Goal: Information Seeking & Learning: Learn about a topic

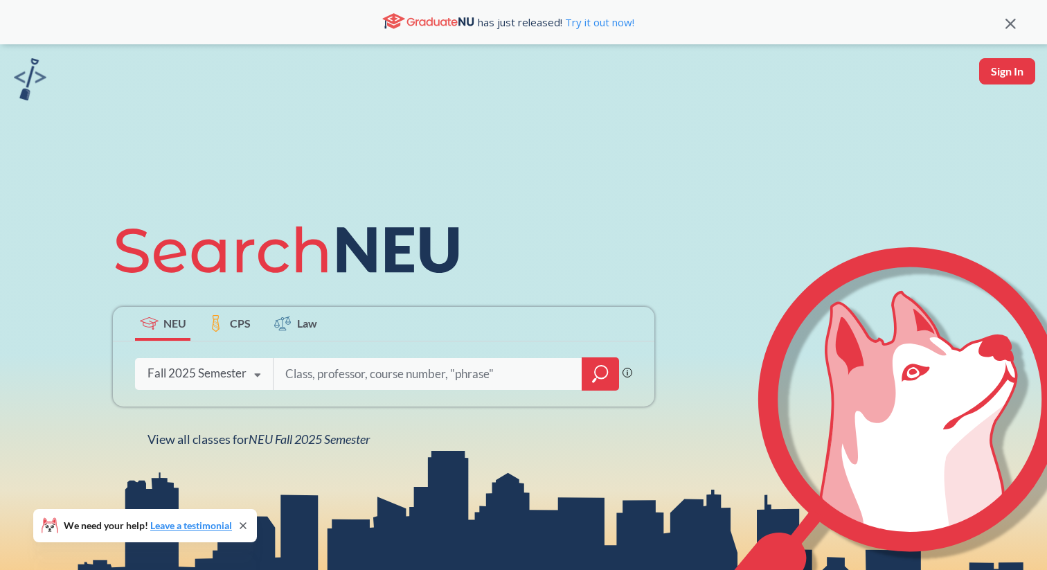
click at [345, 370] on input "search" at bounding box center [428, 373] width 288 height 29
type input "CS 3484"
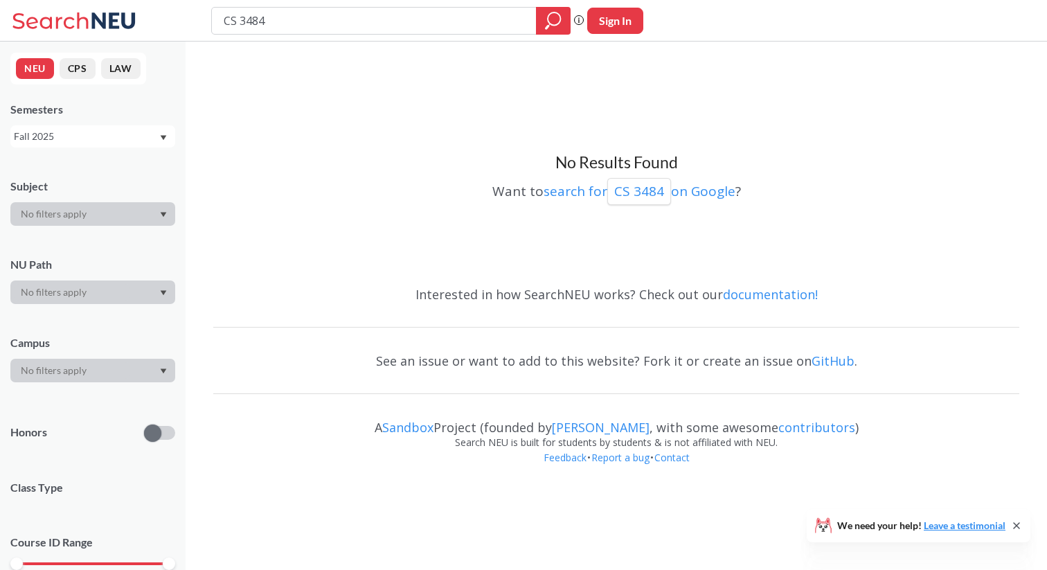
drag, startPoint x: 279, startPoint y: 20, endPoint x: 185, endPoint y: 18, distance: 94.2
click at [185, 18] on div "CS 3484 Phrase search guarantees the exact search appears in the results. Ex. I…" at bounding box center [523, 21] width 1047 height 42
click at [112, 294] on div at bounding box center [92, 292] width 165 height 24
click at [167, 293] on div at bounding box center [92, 292] width 165 height 24
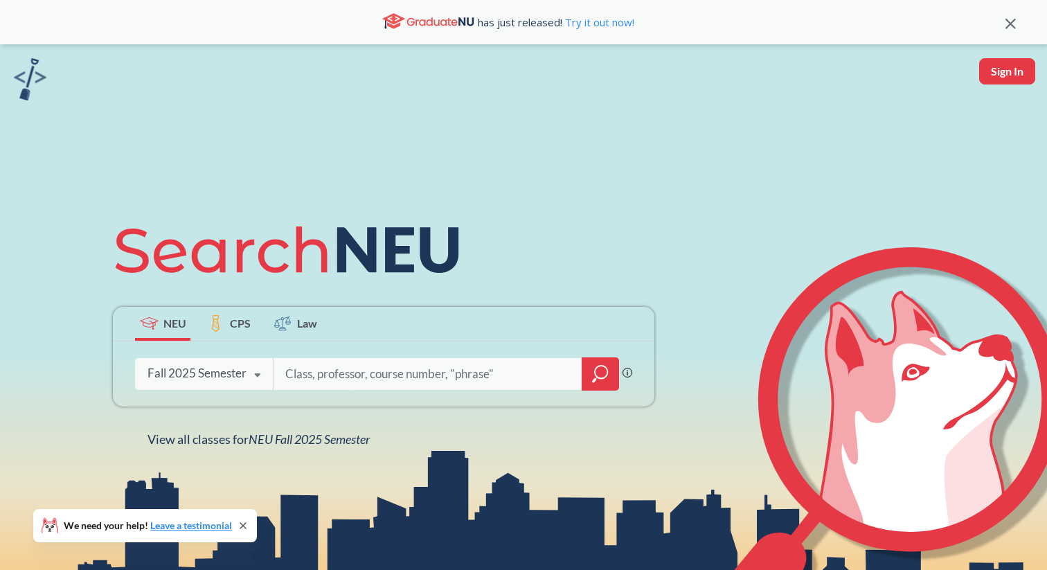
click at [373, 376] on input "search" at bounding box center [428, 373] width 288 height 29
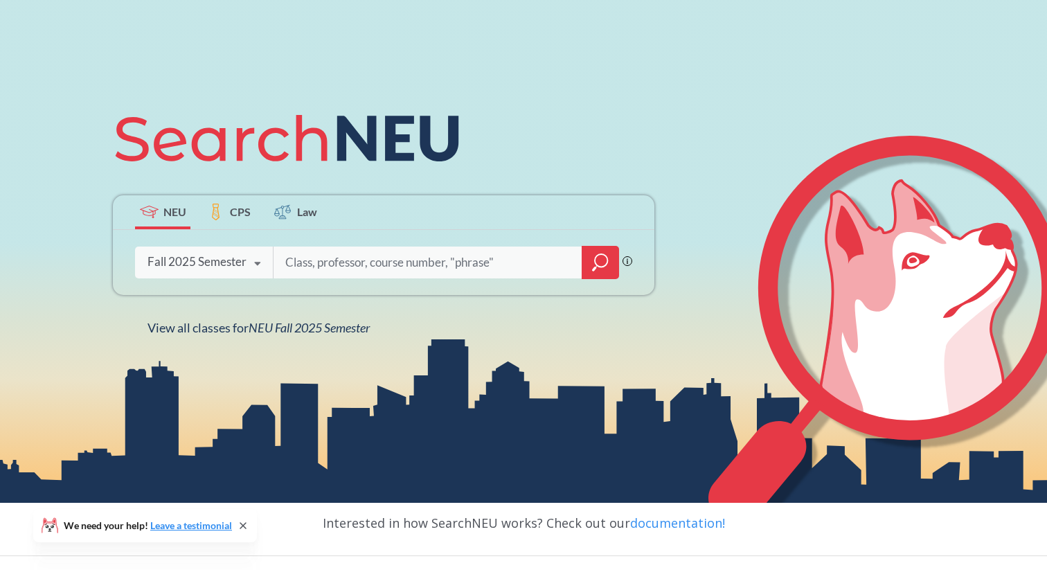
scroll to position [127, 0]
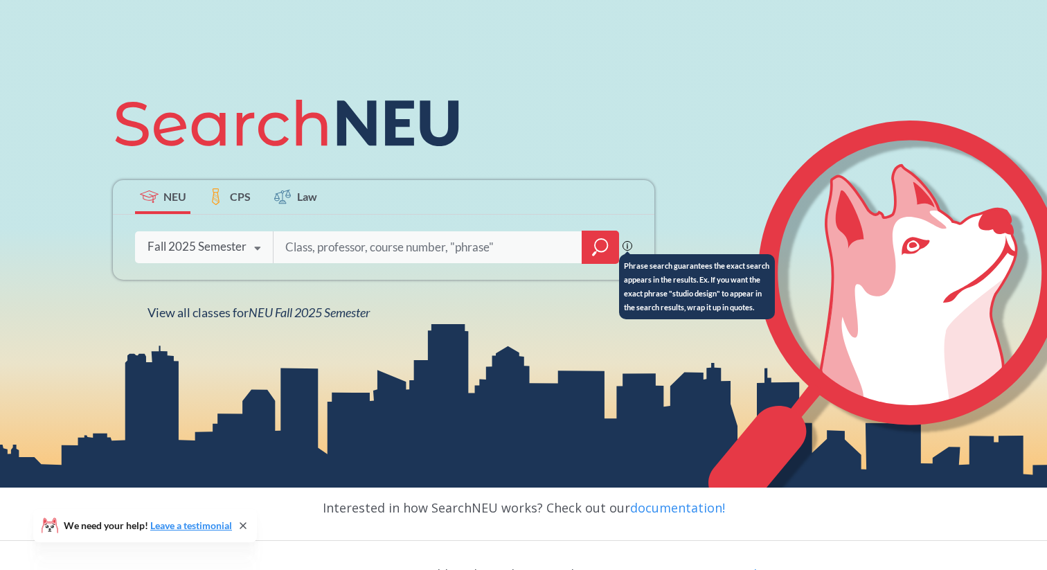
click at [628, 244] on icon at bounding box center [627, 246] width 10 height 10
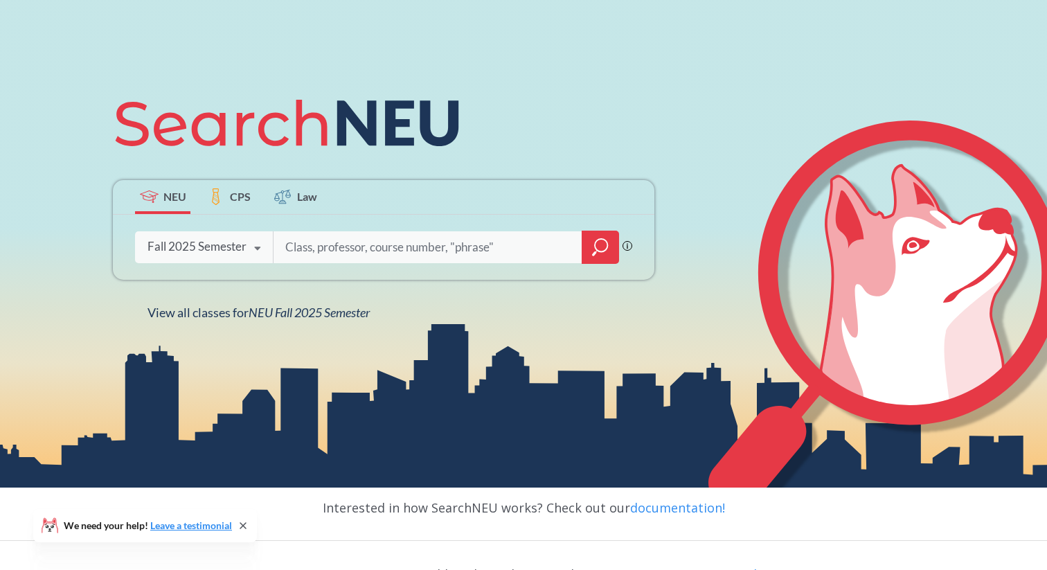
click at [497, 241] on input "search" at bounding box center [428, 247] width 288 height 29
click at [482, 250] on input "search" at bounding box center [428, 247] width 288 height 29
type input "elective"
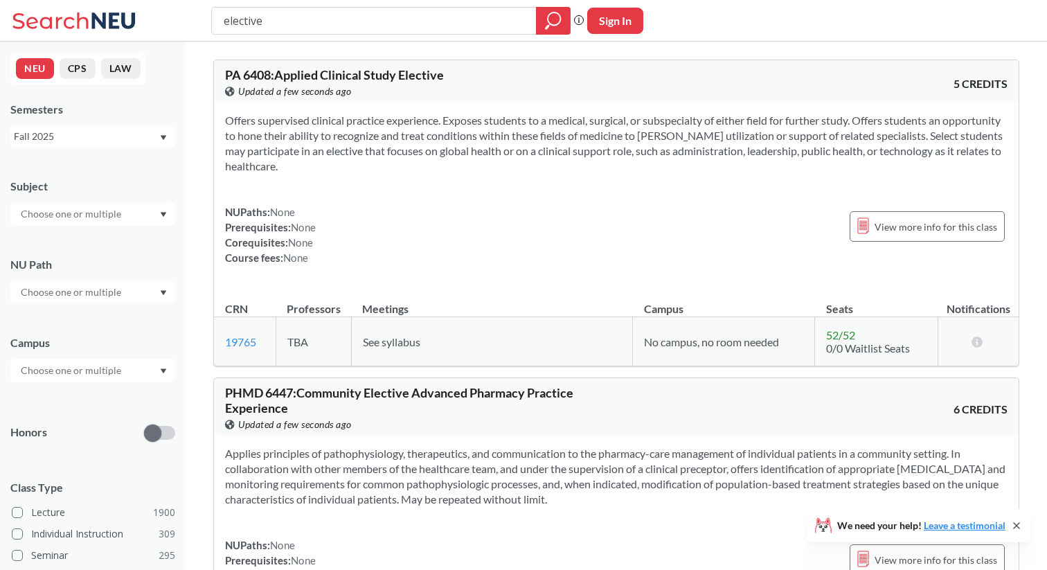
click at [88, 294] on input "text" at bounding box center [72, 292] width 116 height 17
click at [99, 325] on span "( 178 )" at bounding box center [106, 323] width 22 height 12
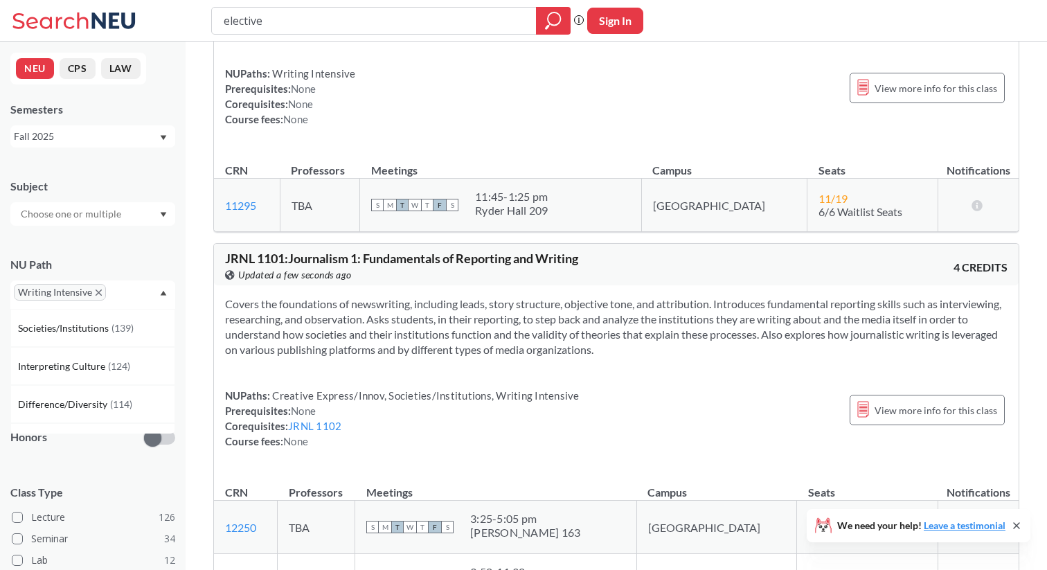
click at [161, 288] on div "Writing Intensive" at bounding box center [92, 294] width 165 height 28
click at [163, 210] on div at bounding box center [92, 214] width 165 height 24
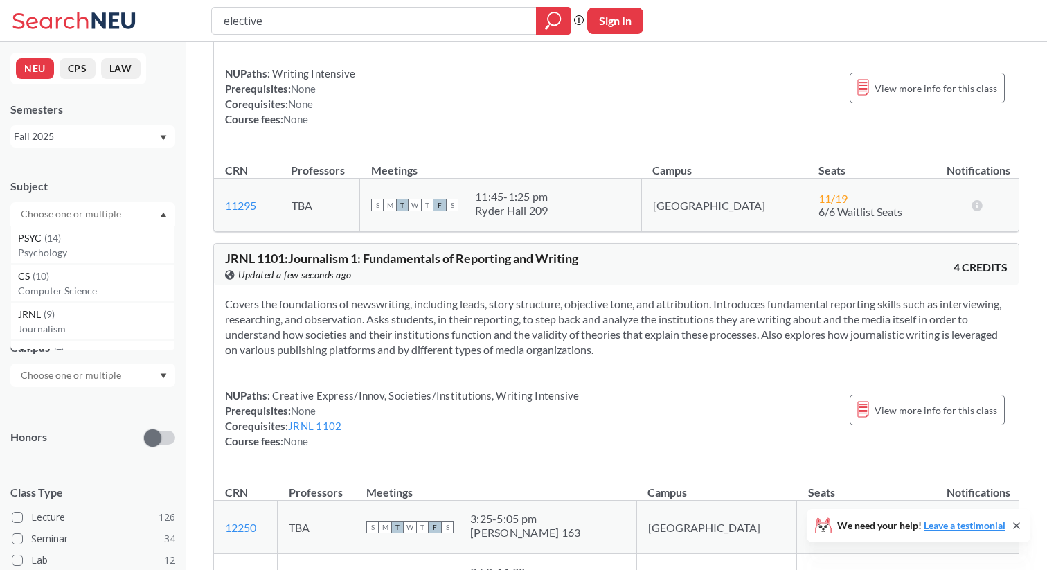
click at [163, 210] on div at bounding box center [92, 214] width 165 height 24
click at [160, 213] on icon "Dropdown arrow" at bounding box center [163, 215] width 7 height 6
click at [86, 278] on div "CS ( 10 )" at bounding box center [96, 276] width 156 height 15
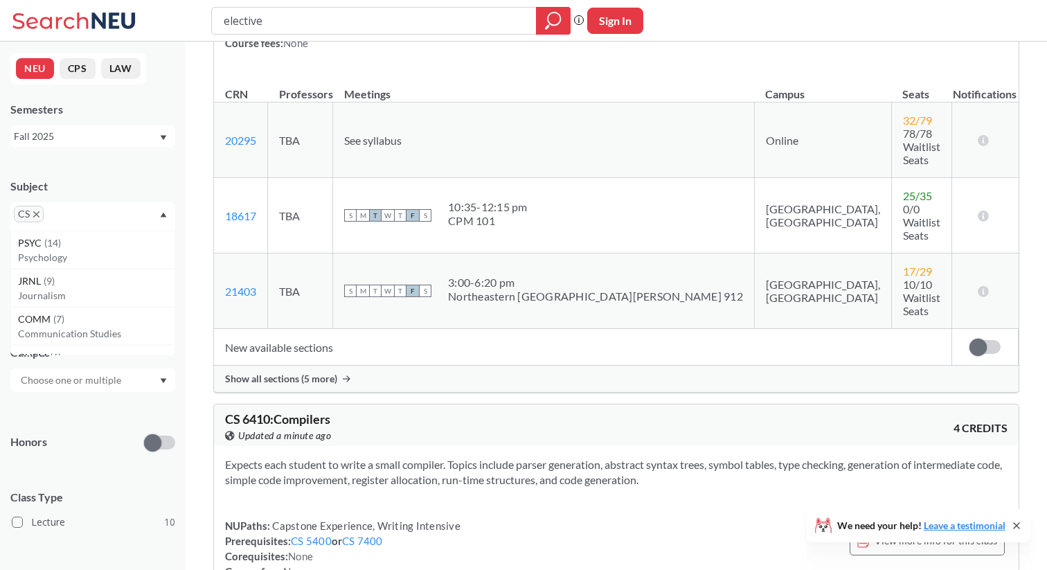
scroll to position [3686, 0]
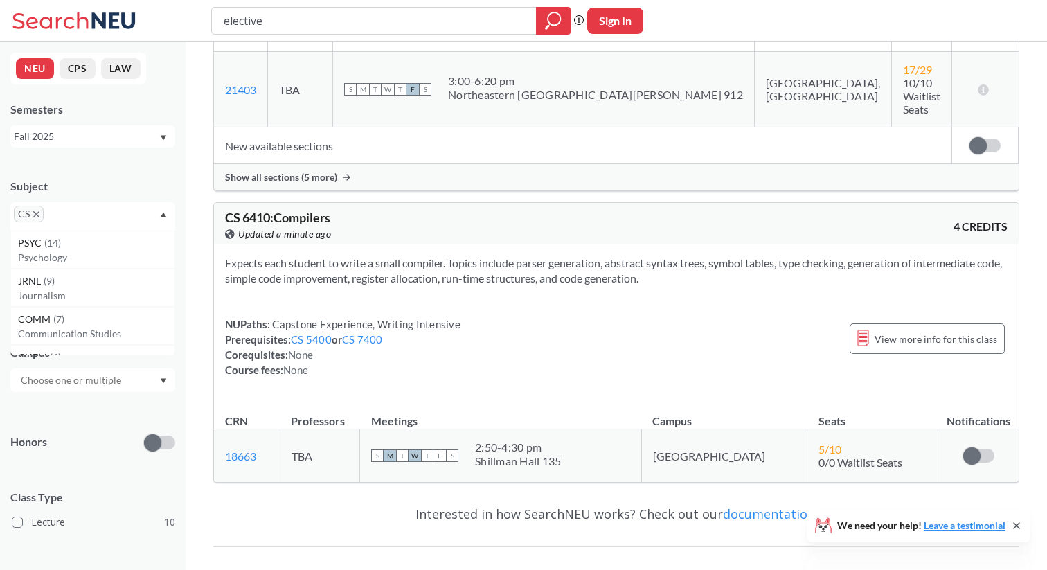
click at [34, 216] on icon "X to remove pill" at bounding box center [36, 214] width 6 height 6
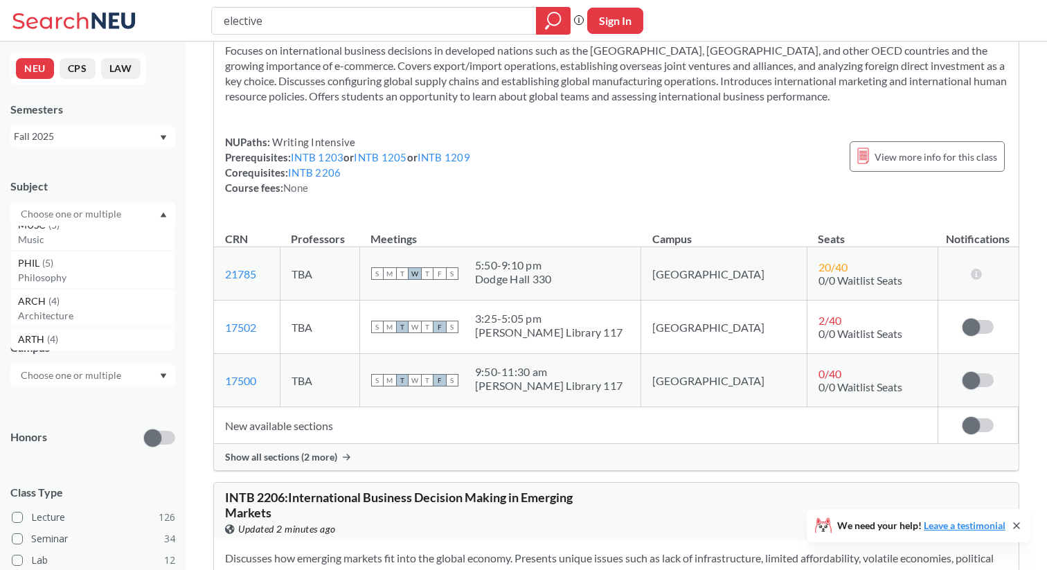
scroll to position [319, 0]
click at [71, 267] on div "PHIL ( 5 )" at bounding box center [96, 261] width 156 height 15
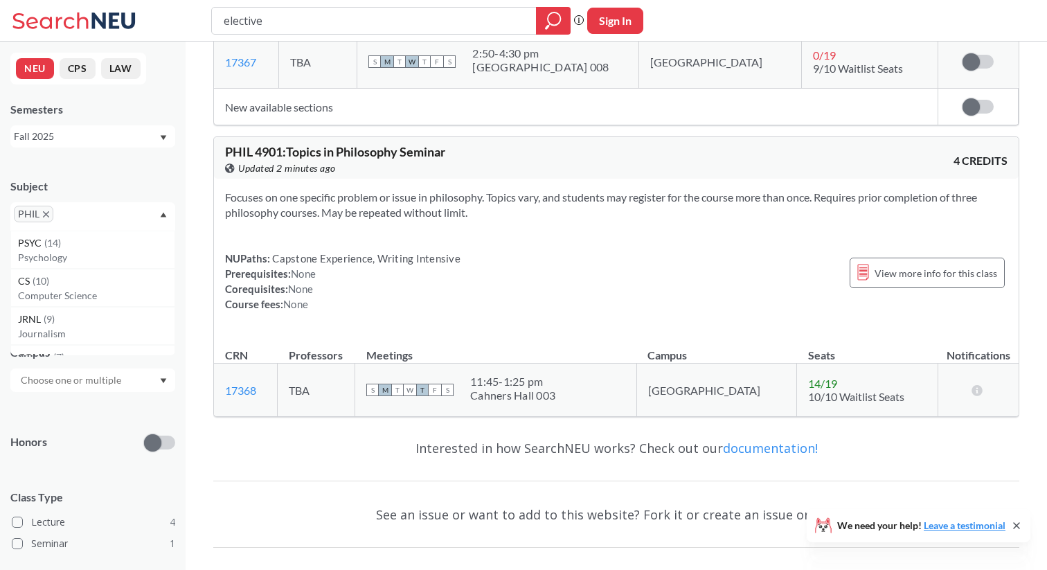
scroll to position [1686, 0]
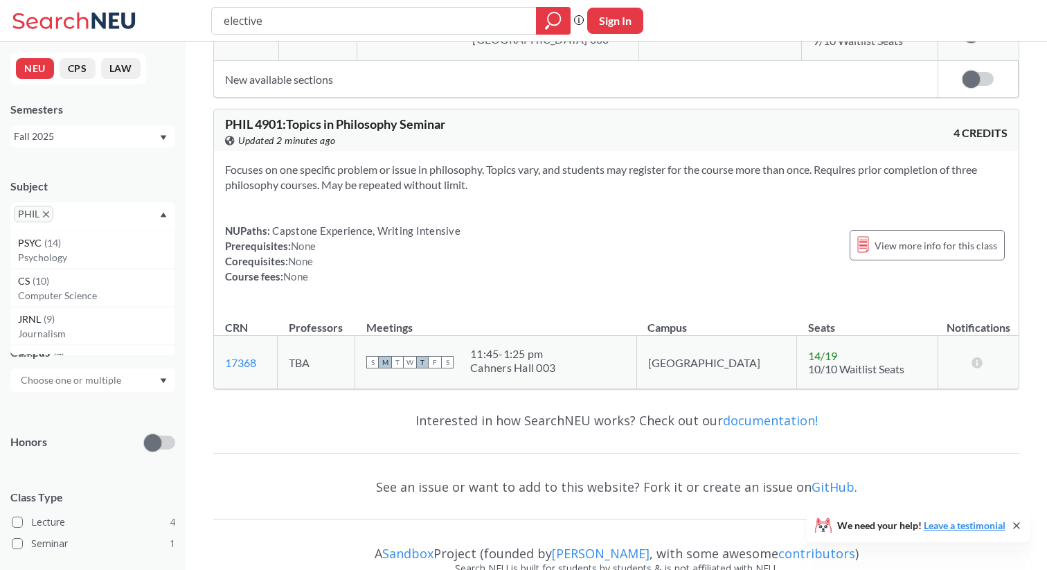
click at [46, 212] on icon "X to remove pill" at bounding box center [46, 214] width 6 height 6
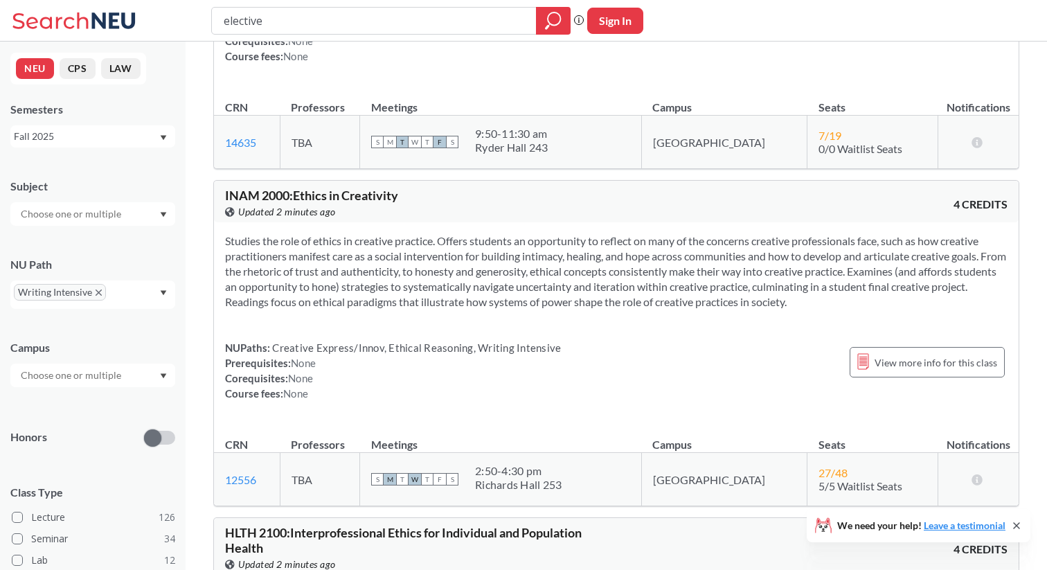
click at [55, 422] on div "Honors" at bounding box center [92, 428] width 165 height 49
click at [98, 287] on span "Writing Intensive" at bounding box center [60, 292] width 92 height 17
click at [97, 295] on icon "X to remove pill" at bounding box center [99, 292] width 6 height 6
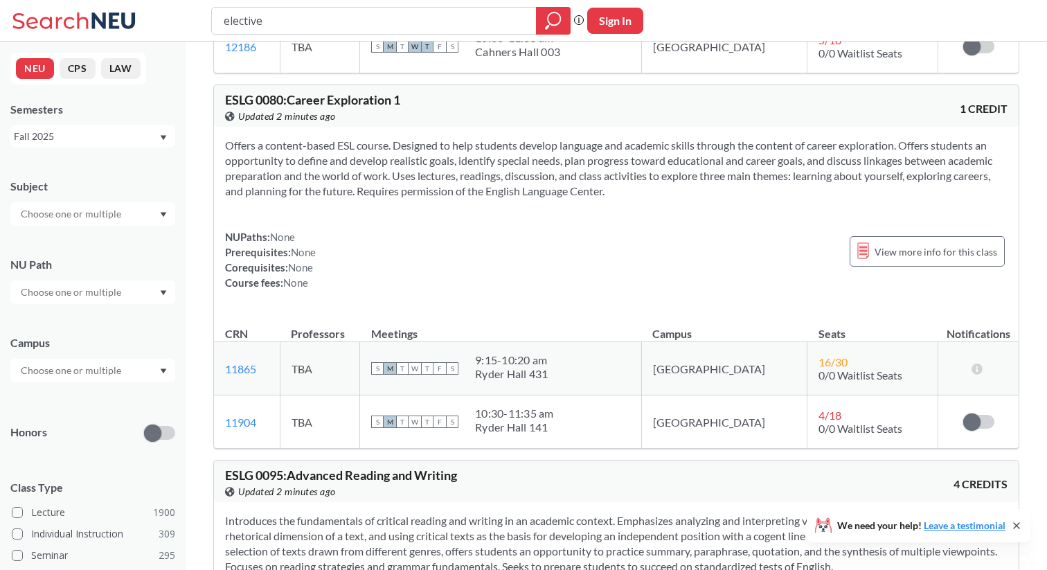
click at [165, 215] on icon "Dropdown arrow" at bounding box center [163, 215] width 7 height 6
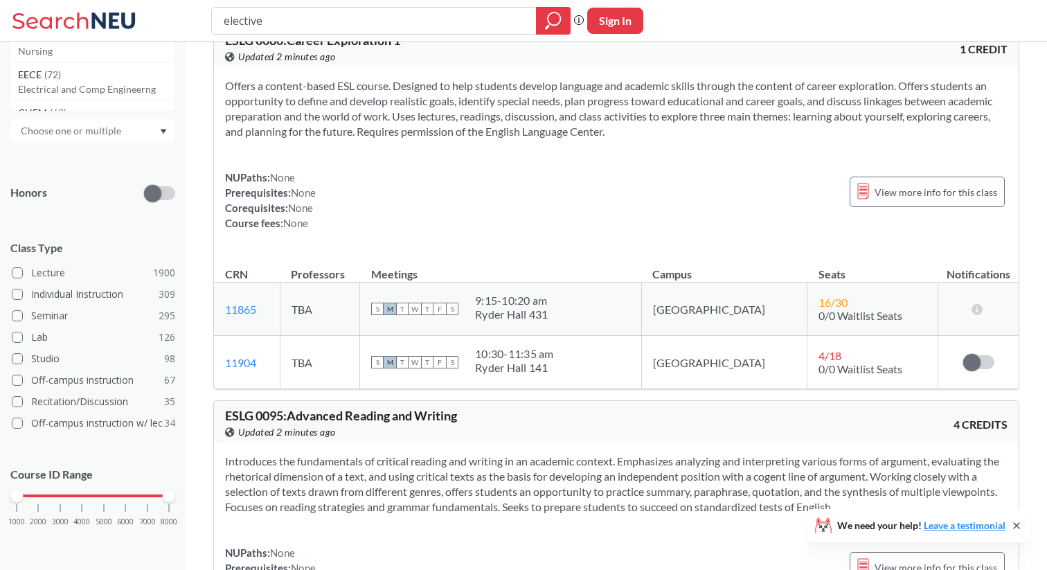
scroll to position [1746, 0]
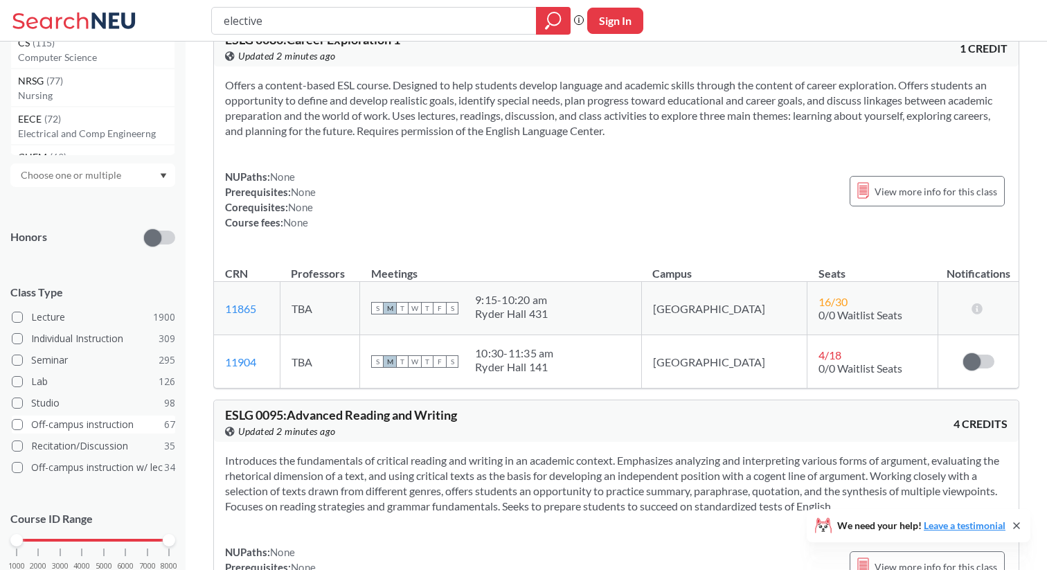
click at [18, 422] on span at bounding box center [17, 424] width 11 height 11
click at [31, 422] on input "Off-campus instruction 67" at bounding box center [36, 422] width 11 height 11
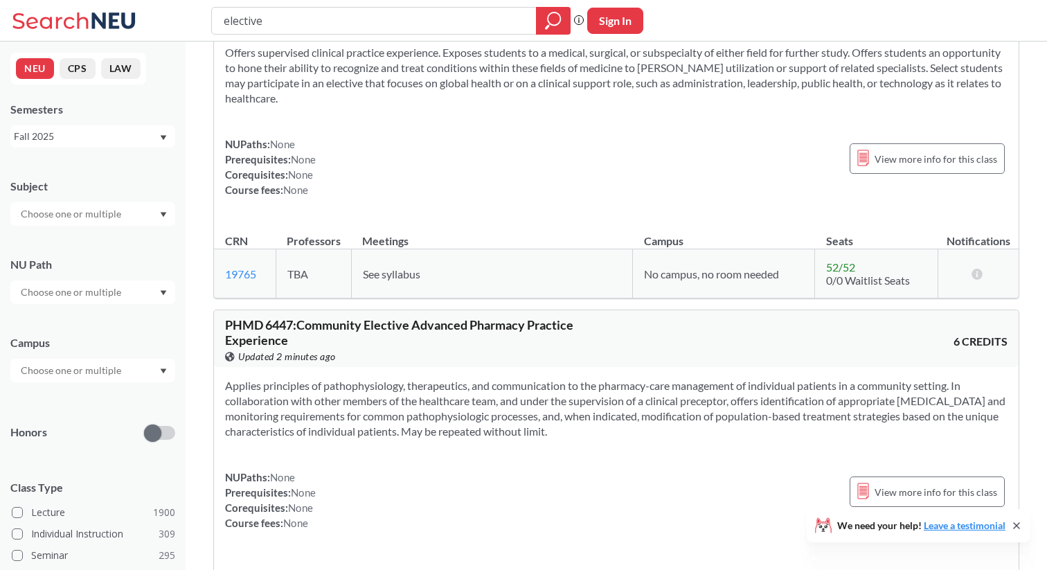
click at [156, 209] on div at bounding box center [92, 214] width 165 height 24
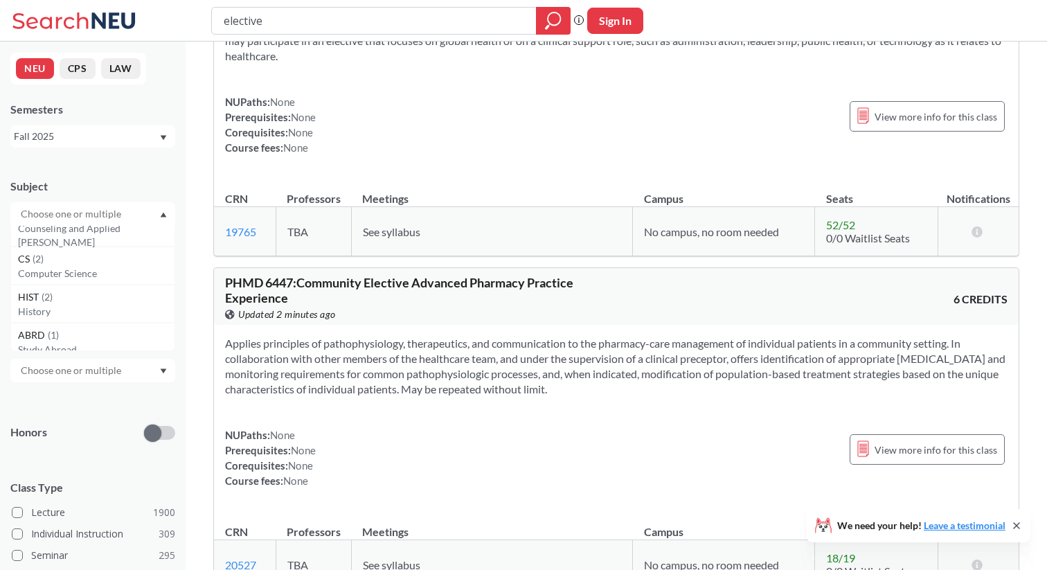
scroll to position [220, 0]
click at [101, 254] on p "Computer Science" at bounding box center [96, 261] width 156 height 14
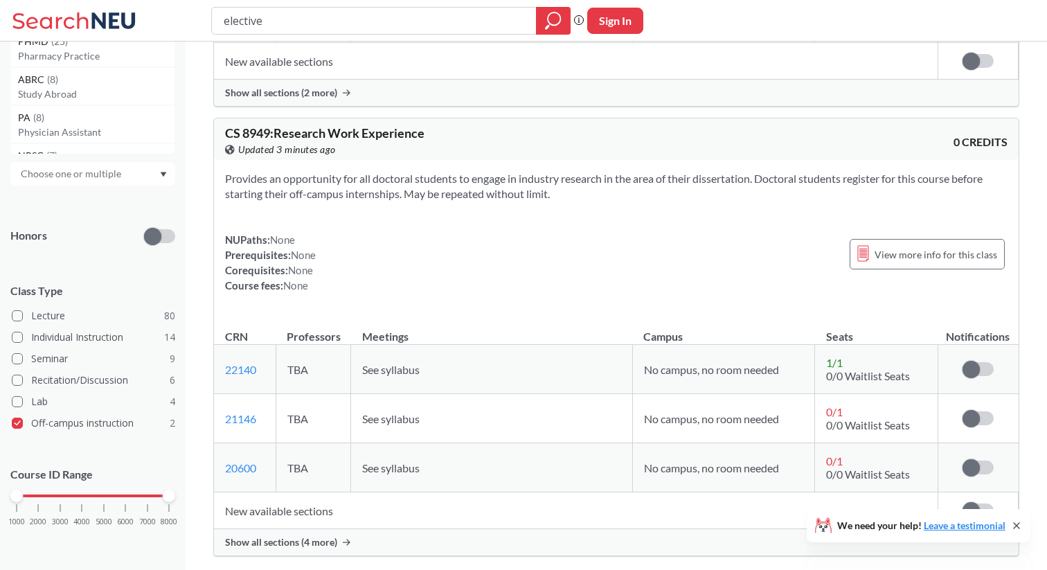
scroll to position [478, 0]
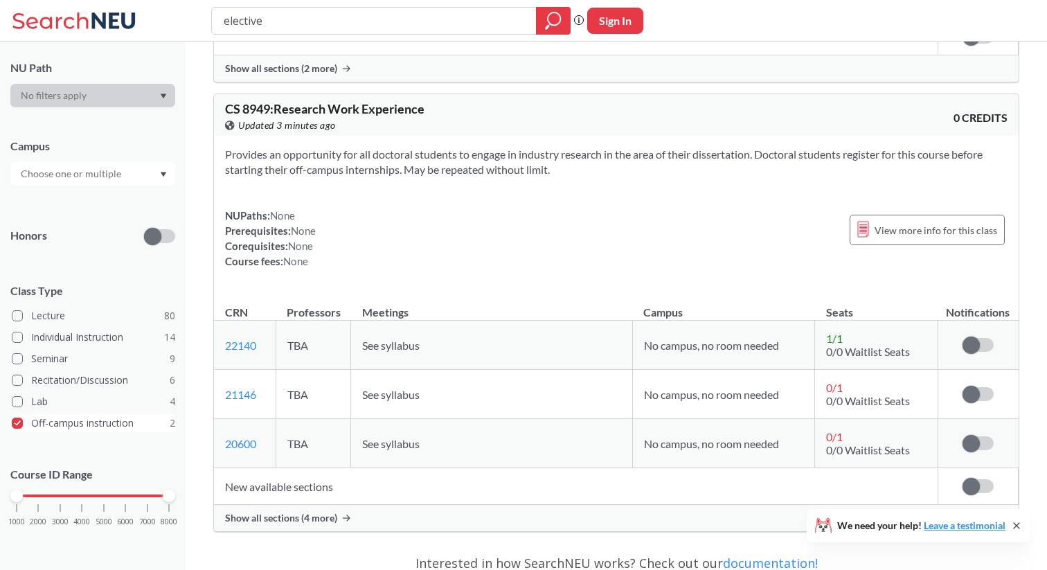
click at [15, 420] on span at bounding box center [17, 422] width 11 height 11
click at [31, 420] on input "Off-campus instruction 2" at bounding box center [36, 420] width 11 height 11
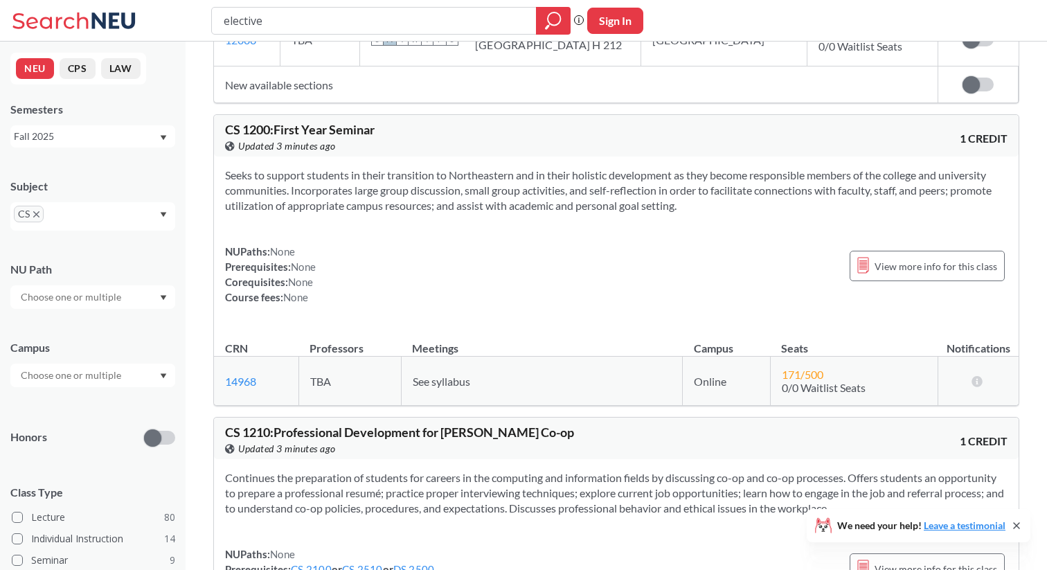
click at [37, 216] on icon "X to remove pill" at bounding box center [36, 214] width 6 height 6
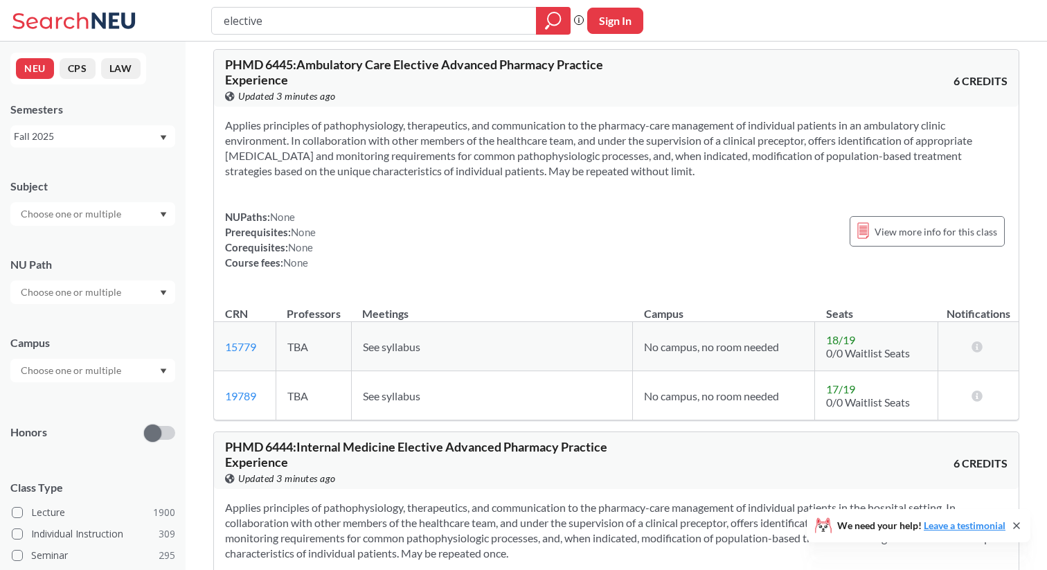
click at [145, 219] on div at bounding box center [92, 214] width 165 height 24
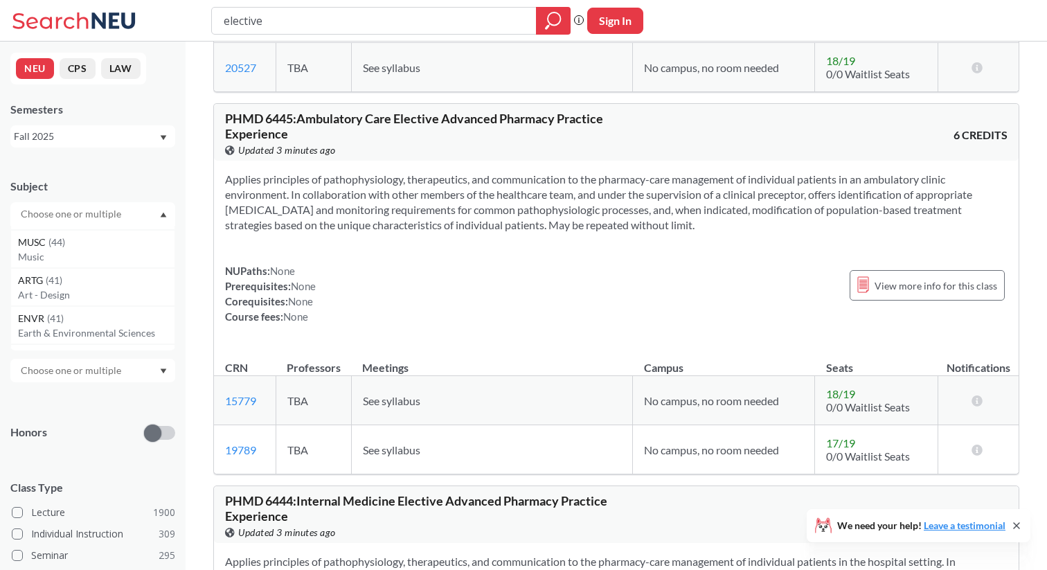
scroll to position [695, 0]
click at [104, 274] on p "Art - Design" at bounding box center [96, 281] width 156 height 14
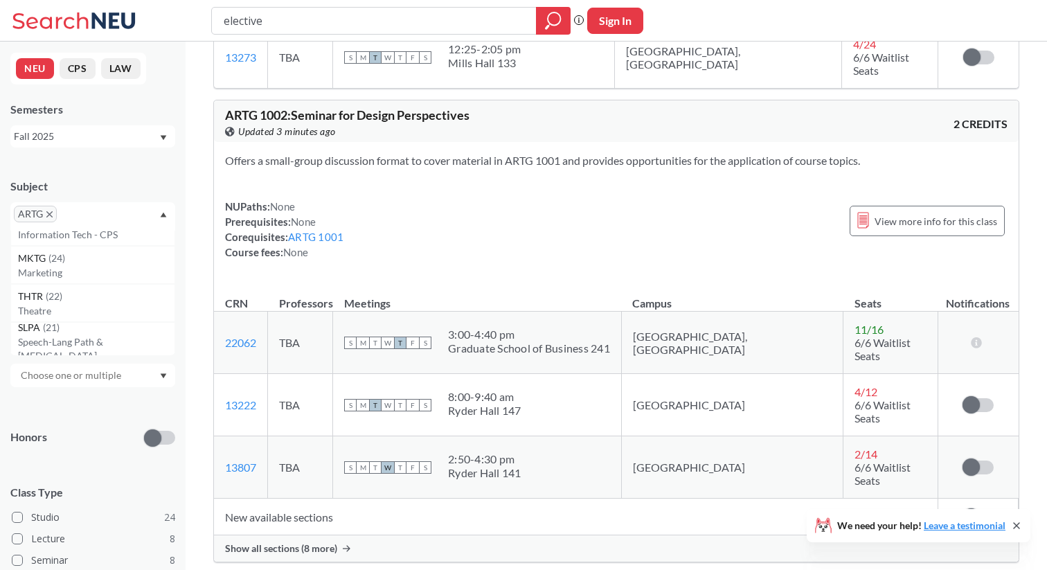
scroll to position [1431, 0]
click at [107, 269] on p "Marketing" at bounding box center [96, 274] width 156 height 14
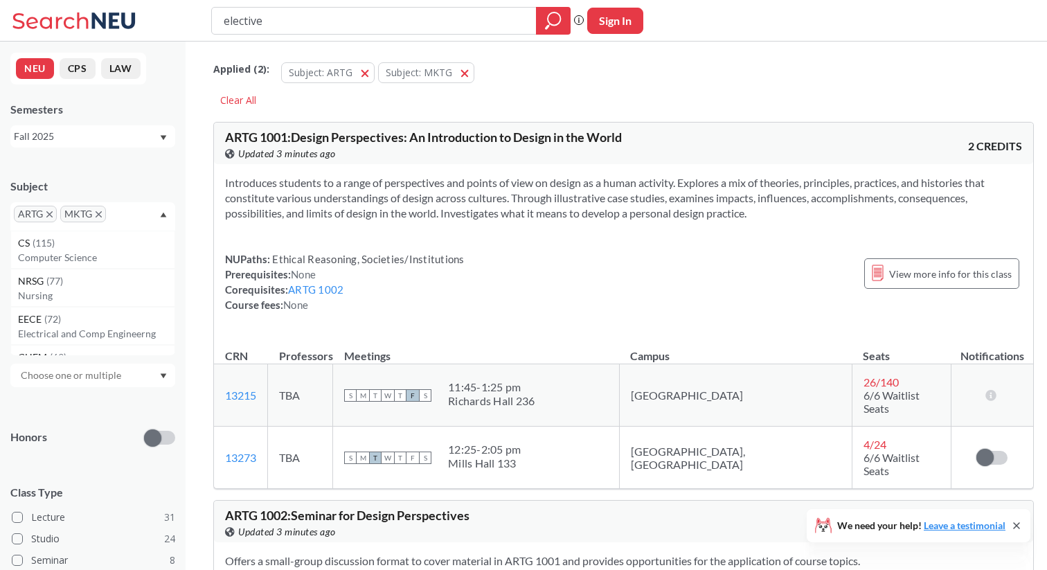
click at [52, 216] on icon "X to remove pill" at bounding box center [49, 214] width 6 height 6
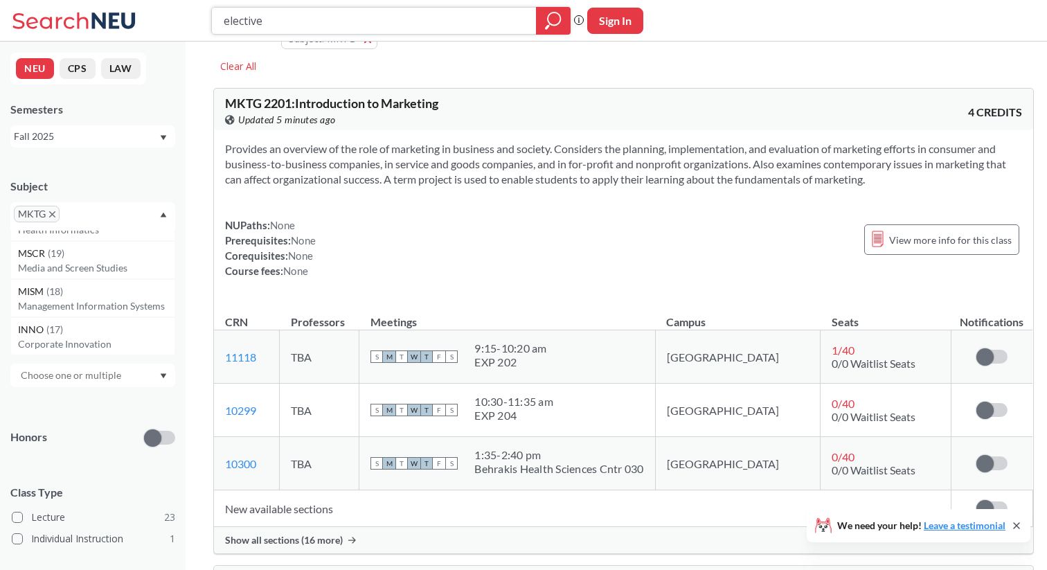
scroll to position [1662, 0]
click at [86, 269] on p "Media and Screen Studies" at bounding box center [96, 271] width 156 height 14
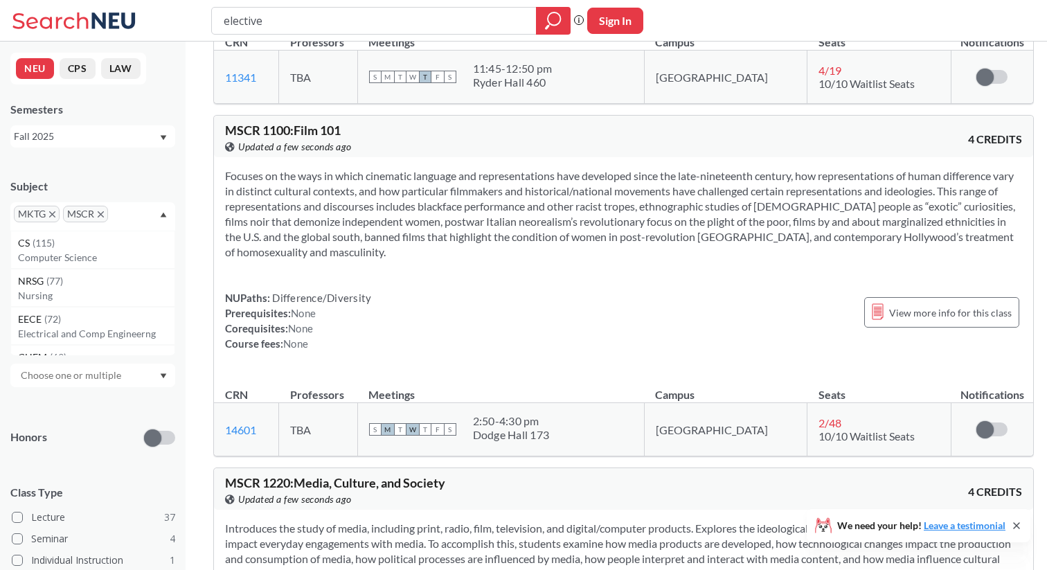
scroll to position [332, 0]
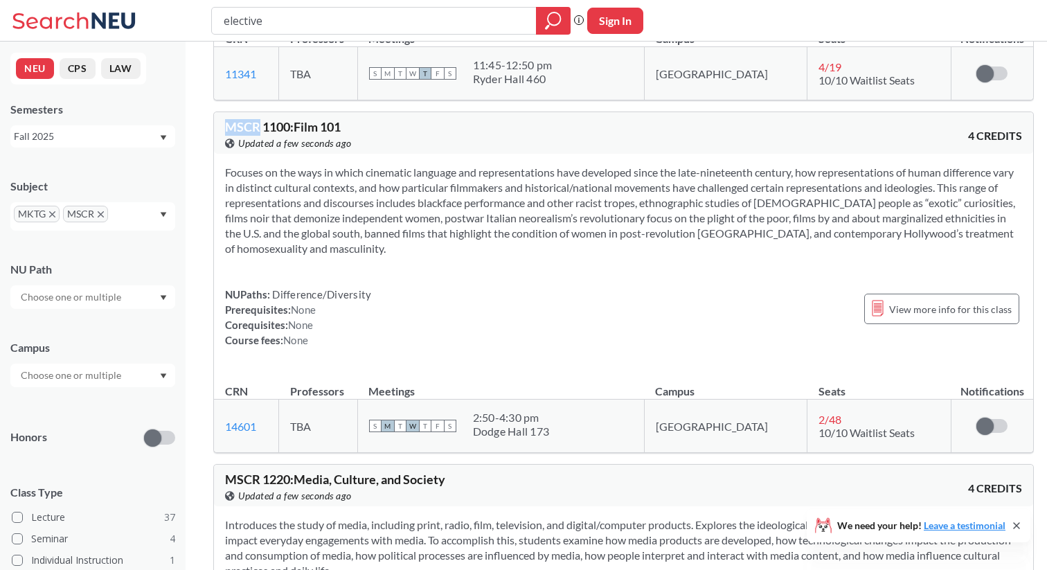
drag, startPoint x: 256, startPoint y: 127, endPoint x: 228, endPoint y: 127, distance: 28.4
click at [228, 127] on span "MSCR 1100 : Film 101" at bounding box center [283, 126] width 116 height 15
copy span "MSCR"
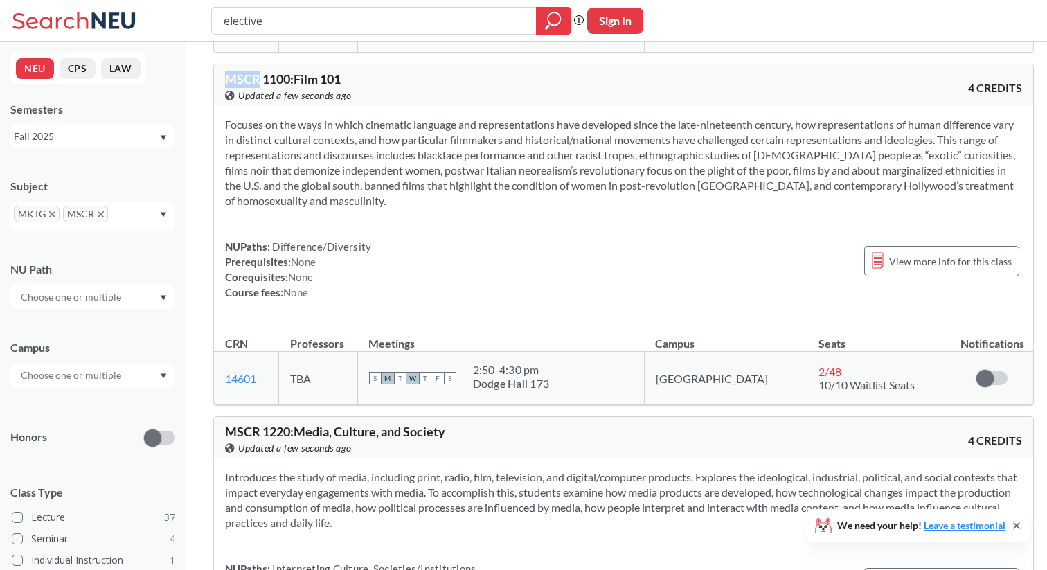
scroll to position [359, 0]
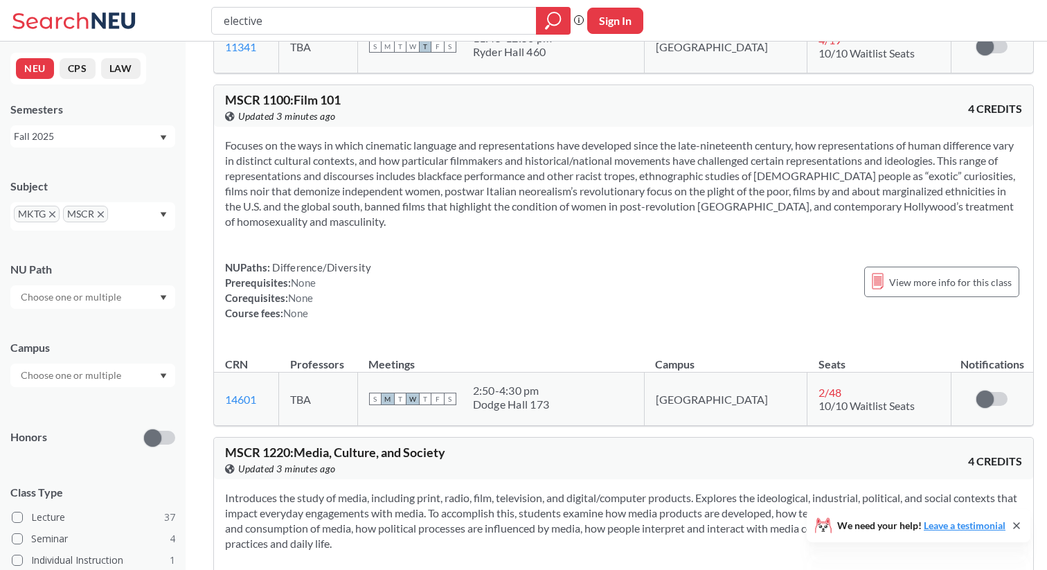
click at [51, 216] on icon "X to remove pill" at bounding box center [52, 214] width 6 height 6
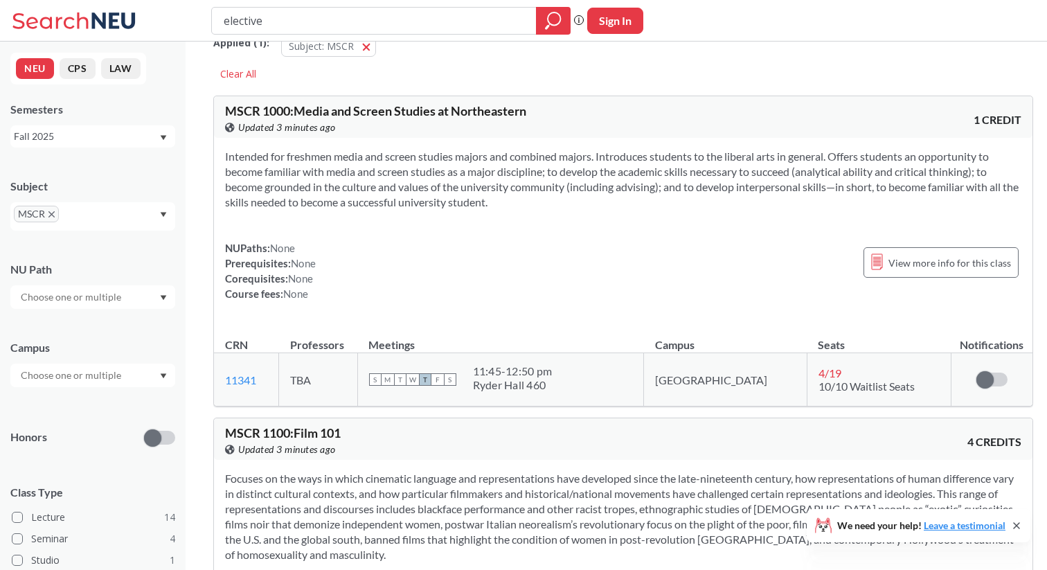
scroll to position [16, 0]
